Goal: Transaction & Acquisition: Book appointment/travel/reservation

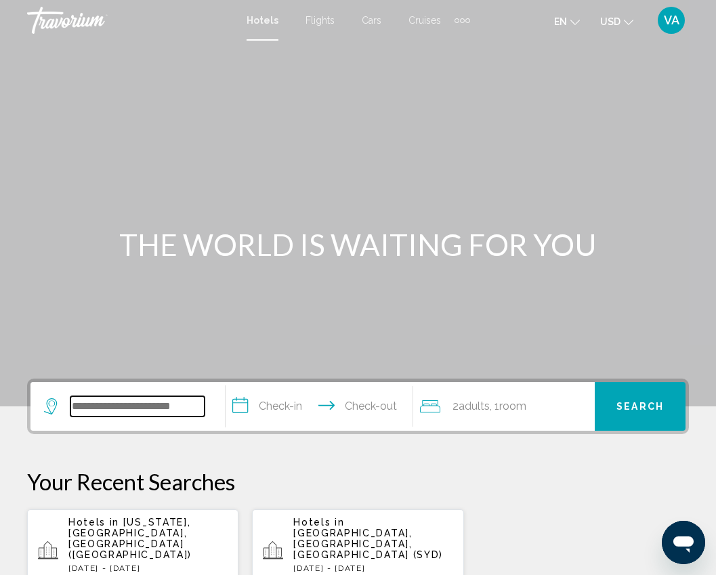
click at [156, 407] on input "Search widget" at bounding box center [137, 406] width 134 height 20
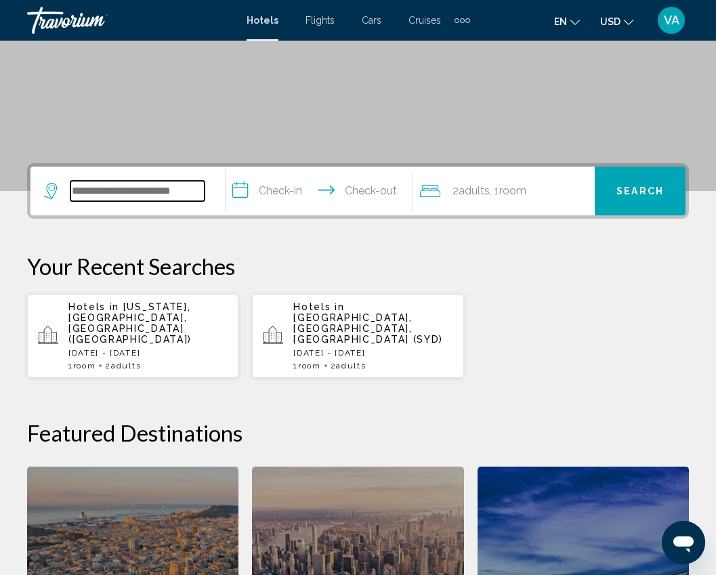
scroll to position [334, 0]
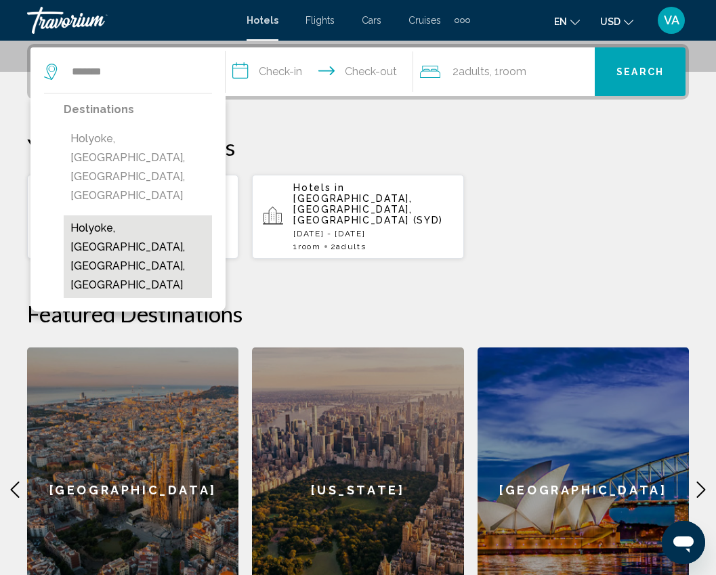
click at [127, 215] on button "Holyoke, [GEOGRAPHIC_DATA], [GEOGRAPHIC_DATA], [GEOGRAPHIC_DATA]" at bounding box center [138, 256] width 148 height 83
type input "**********"
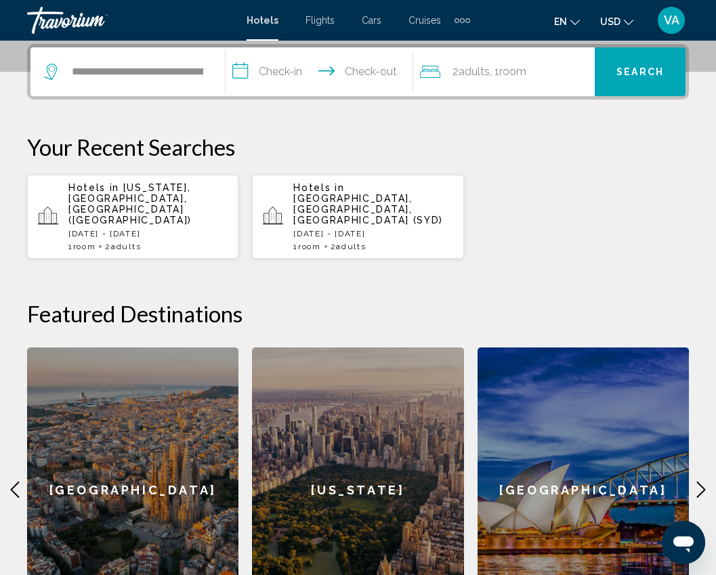
click at [290, 72] on input "**********" at bounding box center [322, 73] width 194 height 53
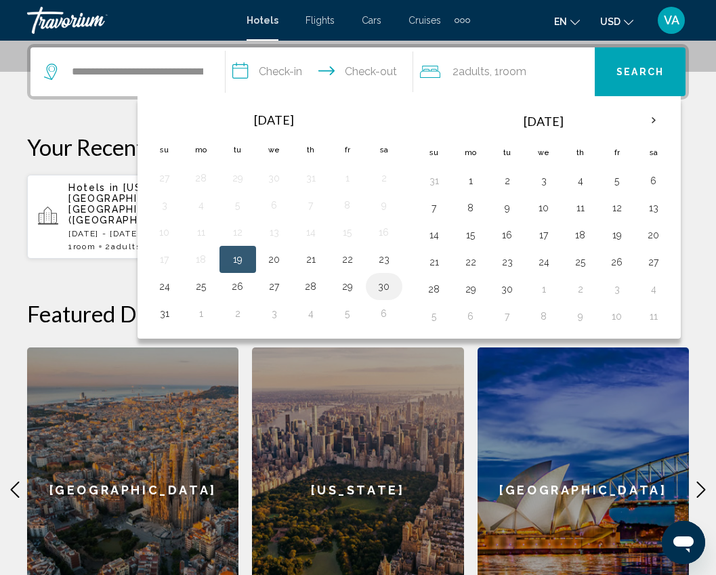
click at [386, 288] on button "30" at bounding box center [384, 286] width 22 height 19
click at [167, 313] on button "31" at bounding box center [165, 313] width 22 height 19
type input "**********"
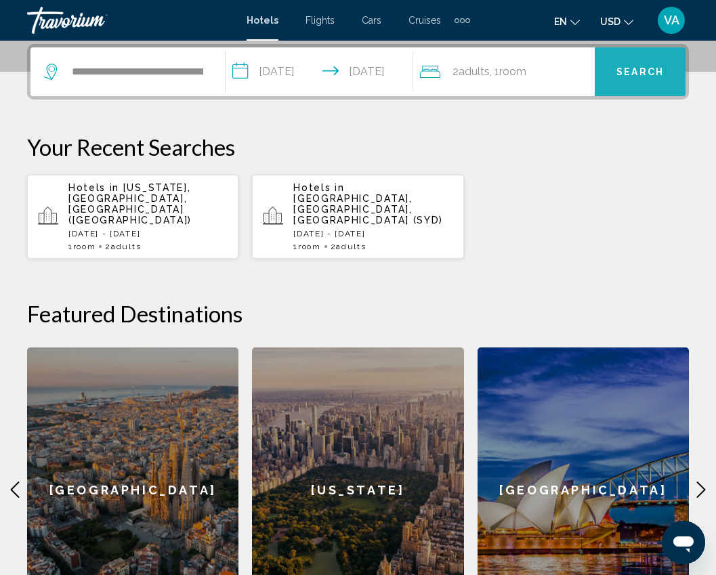
click at [632, 65] on button "Search" at bounding box center [639, 71] width 91 height 49
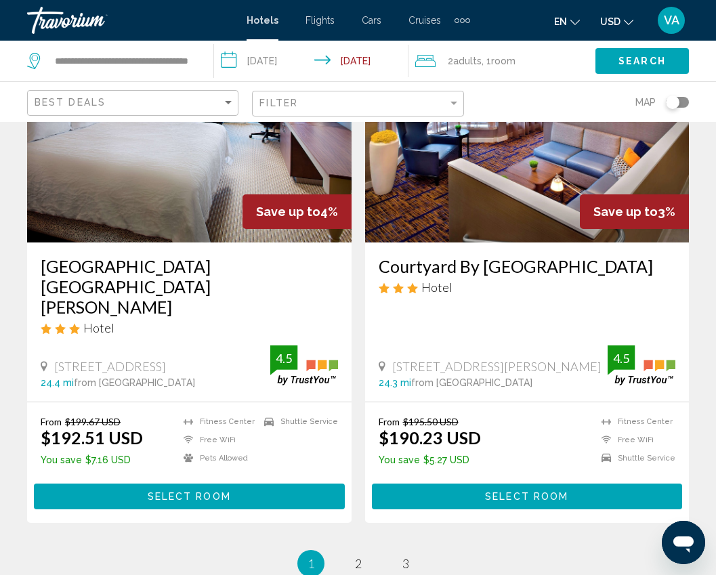
scroll to position [2776, 0]
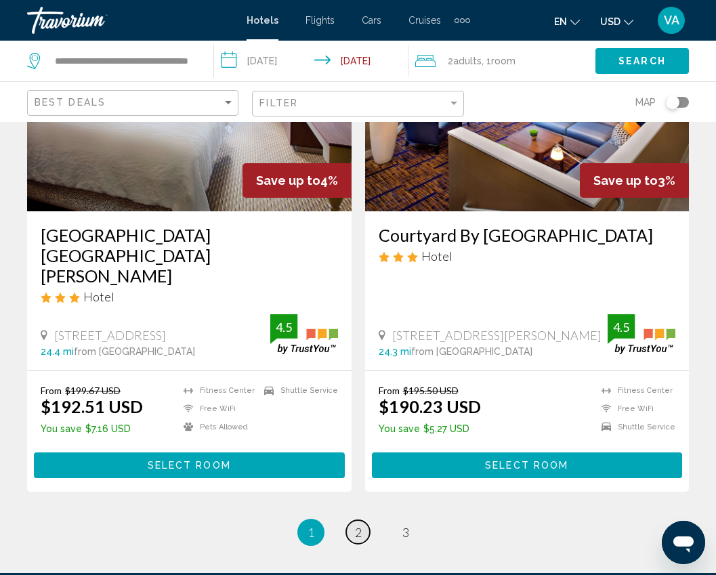
click at [366, 520] on link "page 2" at bounding box center [358, 532] width 24 height 24
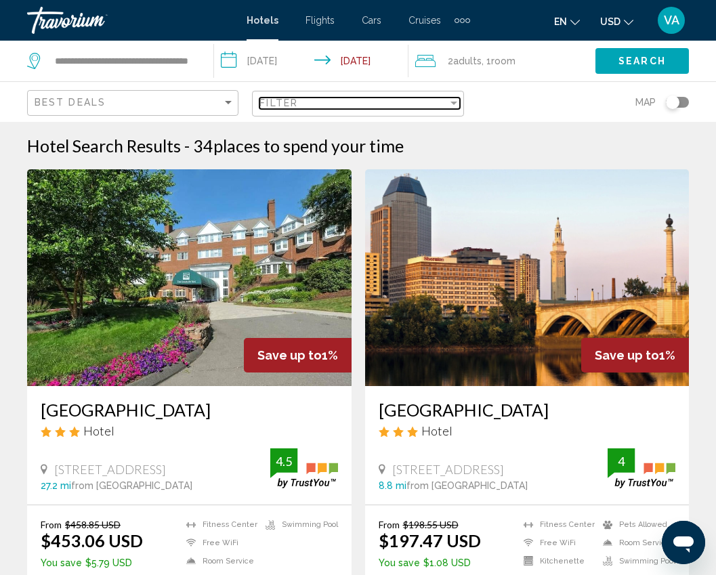
click at [454, 100] on div "Filter" at bounding box center [454, 102] width 12 height 11
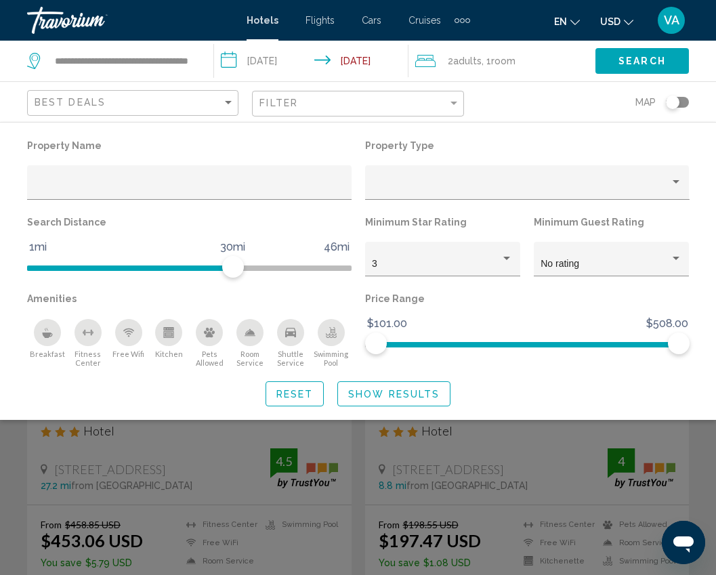
click at [325, 452] on div "Search widget" at bounding box center [358, 389] width 716 height 372
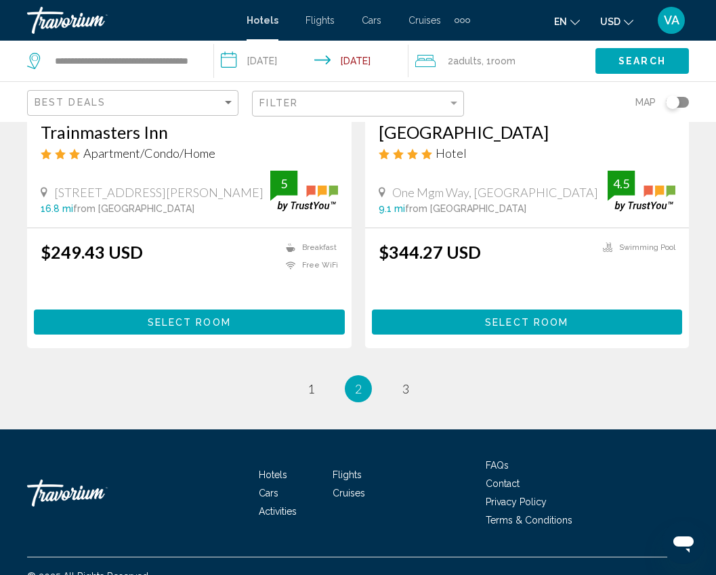
scroll to position [2816, 0]
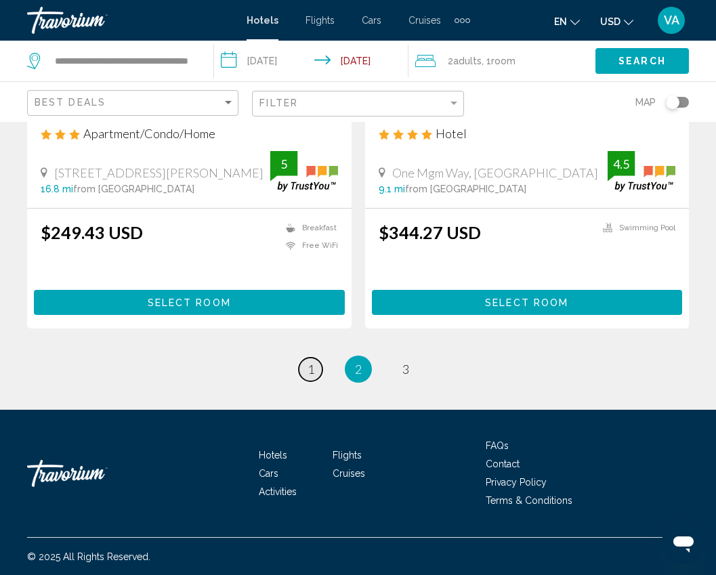
click at [300, 366] on link "page 1" at bounding box center [311, 369] width 24 height 24
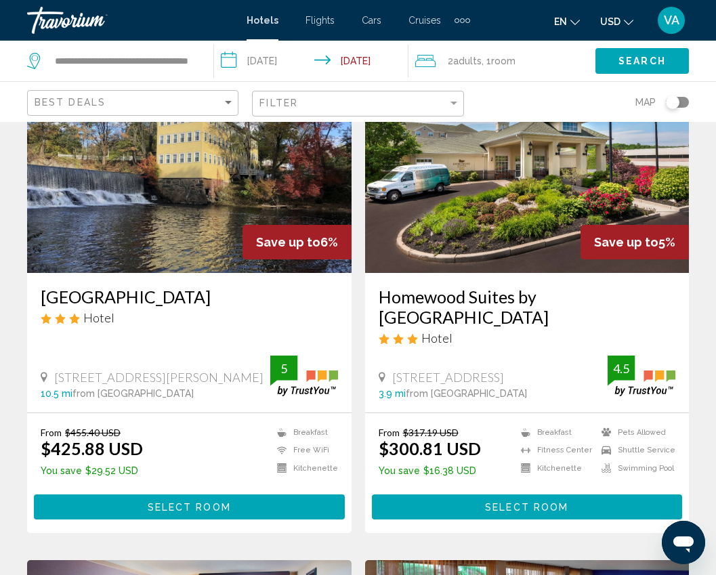
scroll to position [2234, 0]
